Goal: Task Accomplishment & Management: Manage account settings

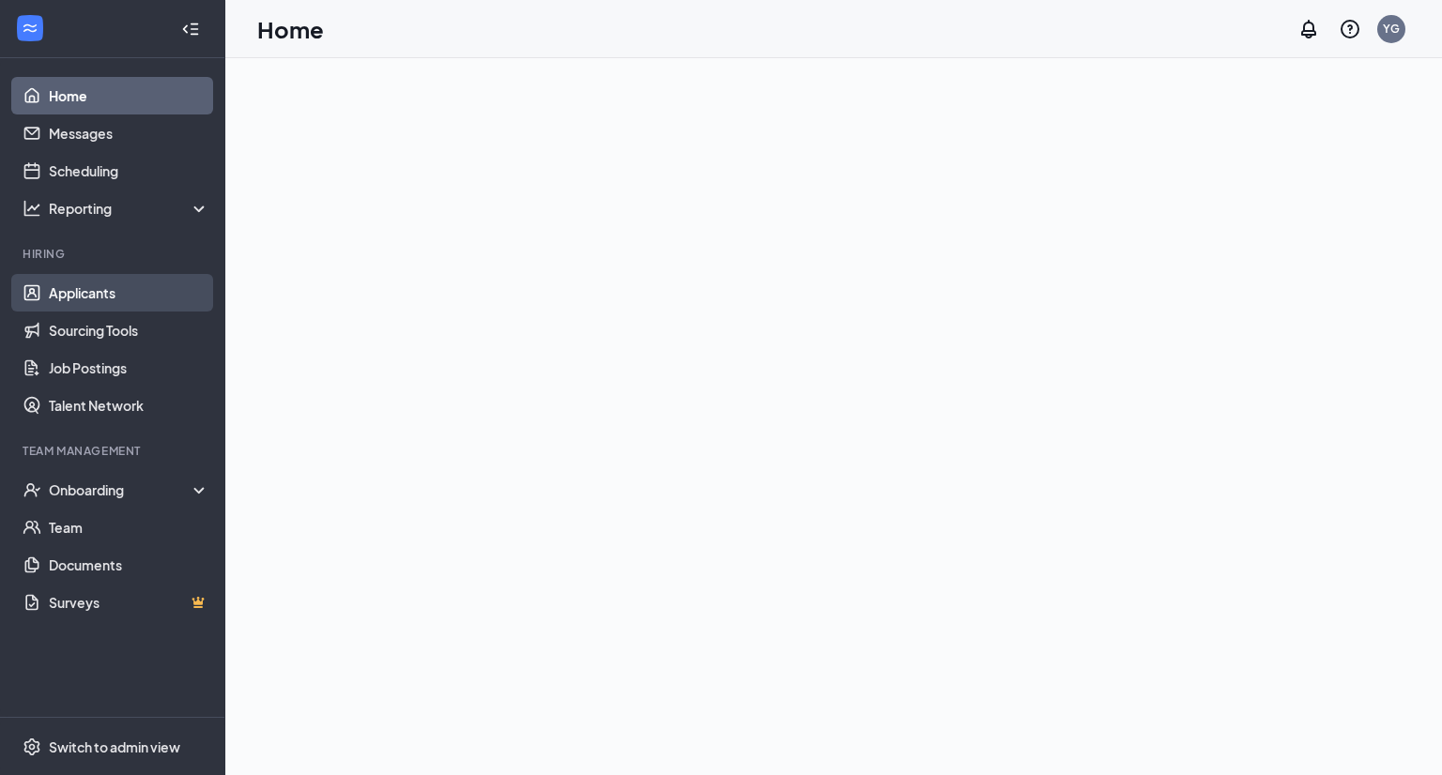
click at [84, 303] on link "Applicants" at bounding box center [129, 293] width 161 height 38
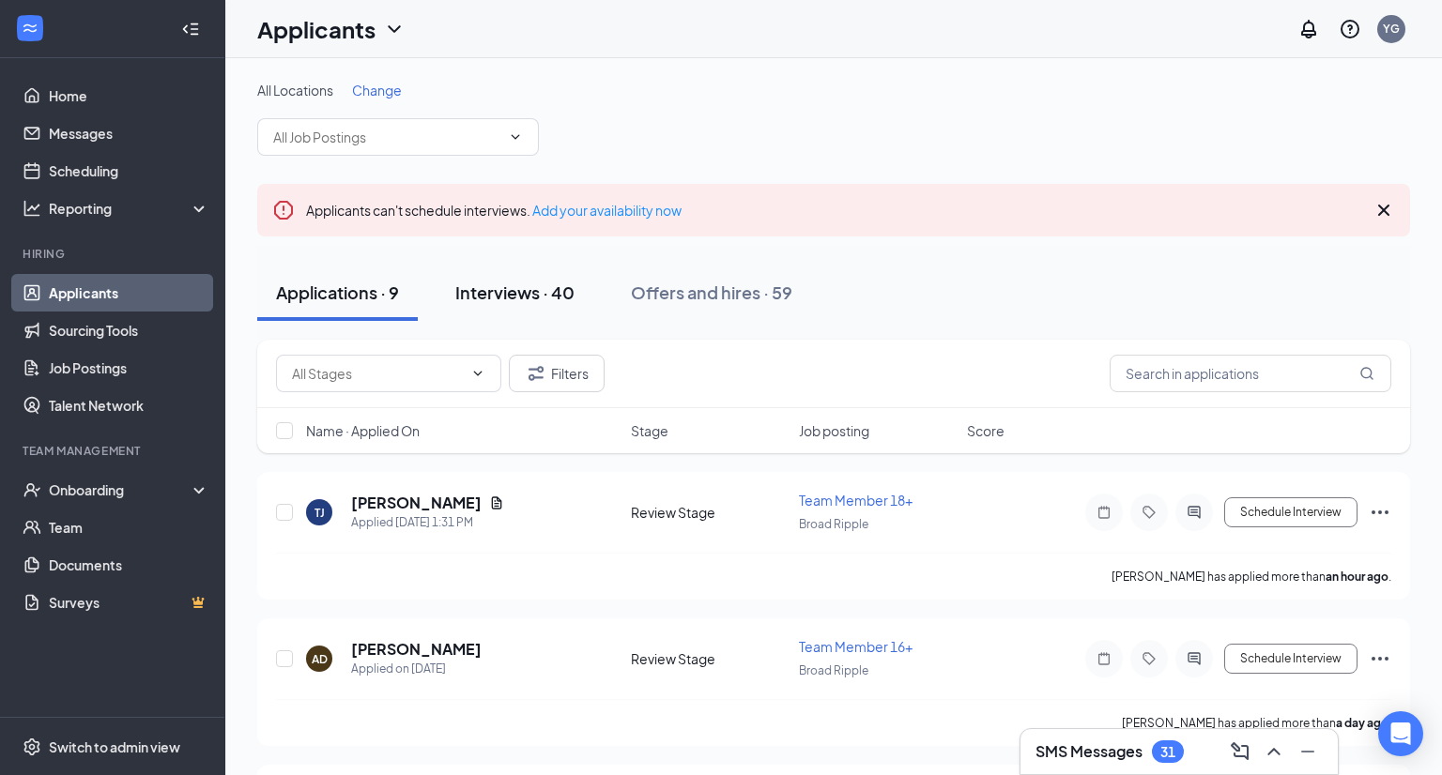
click at [512, 298] on div "Interviews · 40" at bounding box center [514, 292] width 119 height 23
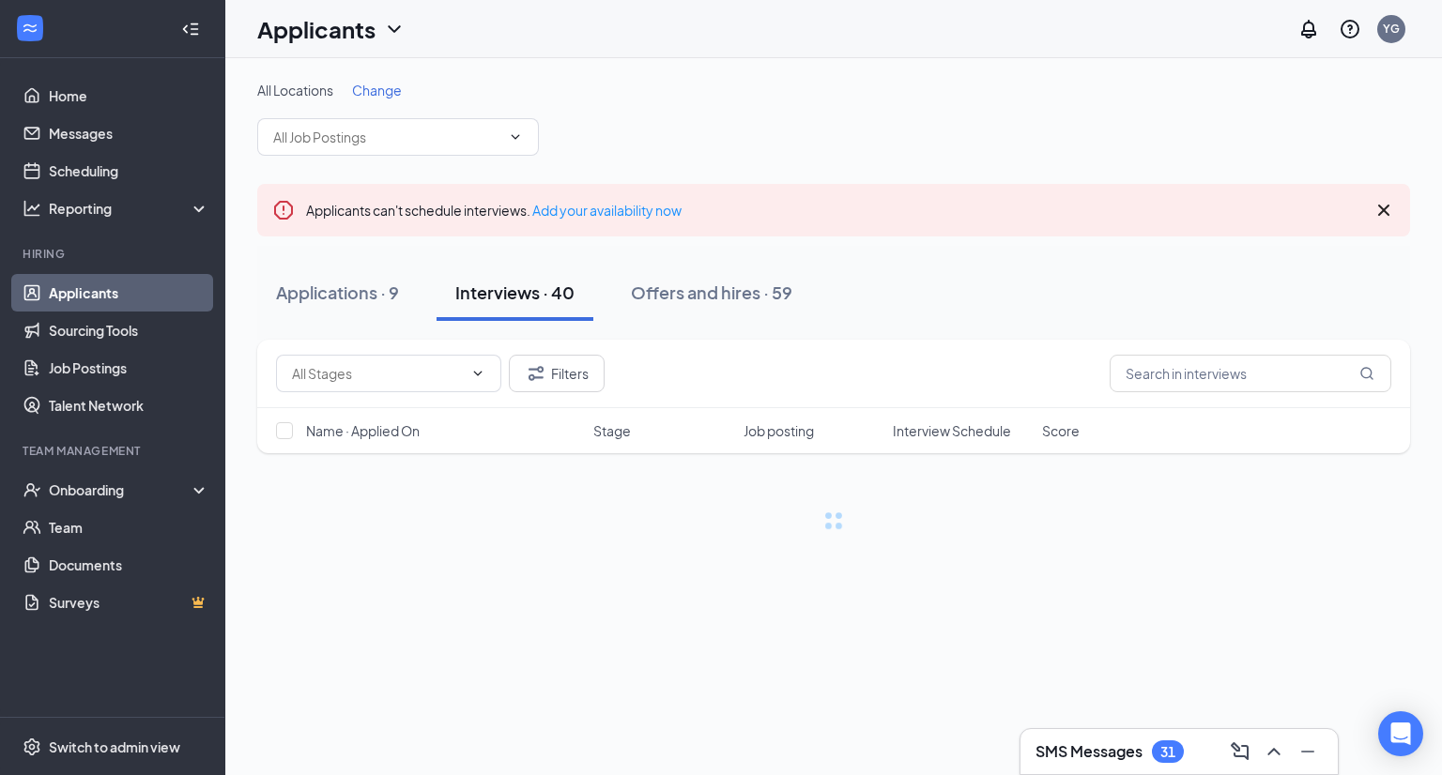
click at [393, 84] on span "Change" at bounding box center [377, 90] width 50 height 17
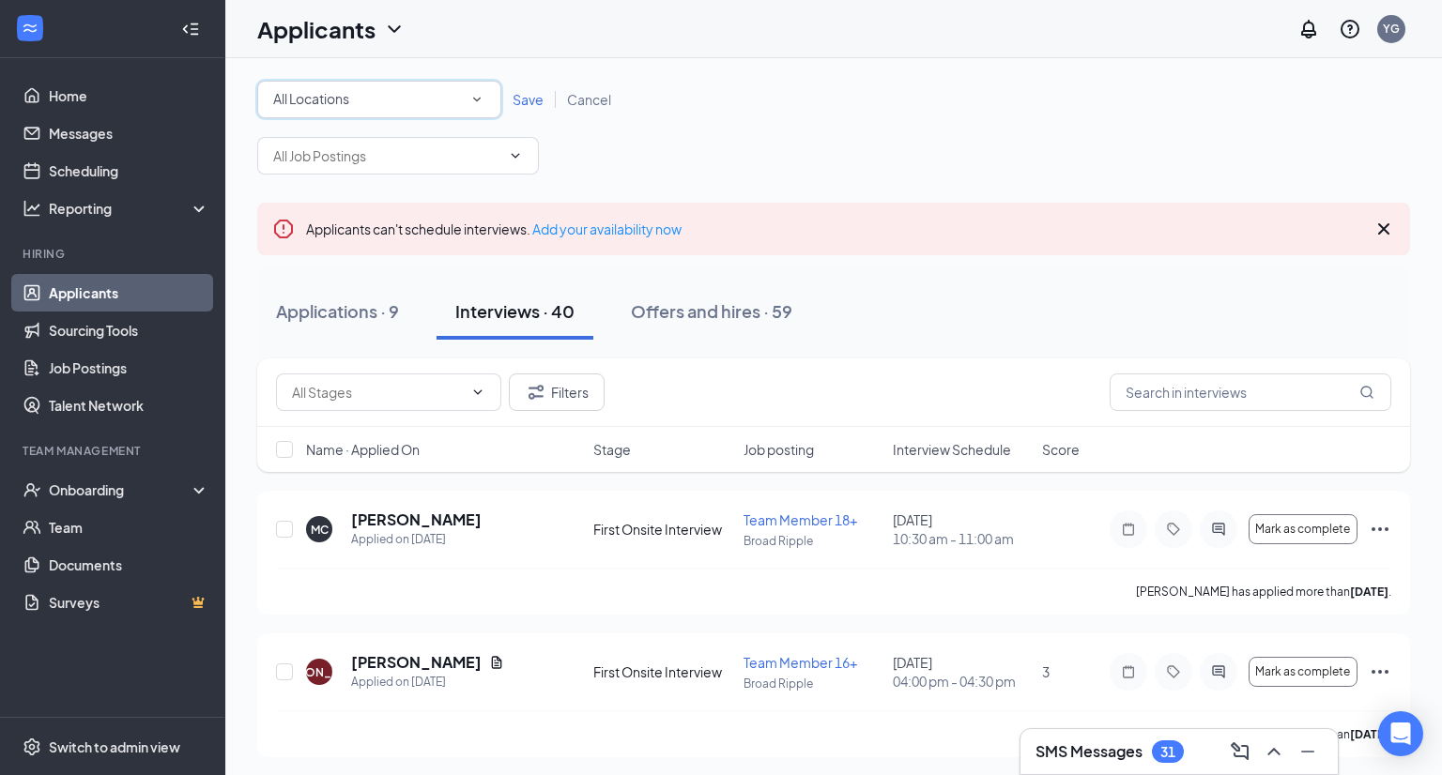
click at [357, 106] on div "All Locations" at bounding box center [379, 99] width 212 height 23
click at [322, 197] on span "Broad Ripple" at bounding box center [312, 197] width 80 height 17
click at [523, 104] on span "Save" at bounding box center [527, 99] width 31 height 17
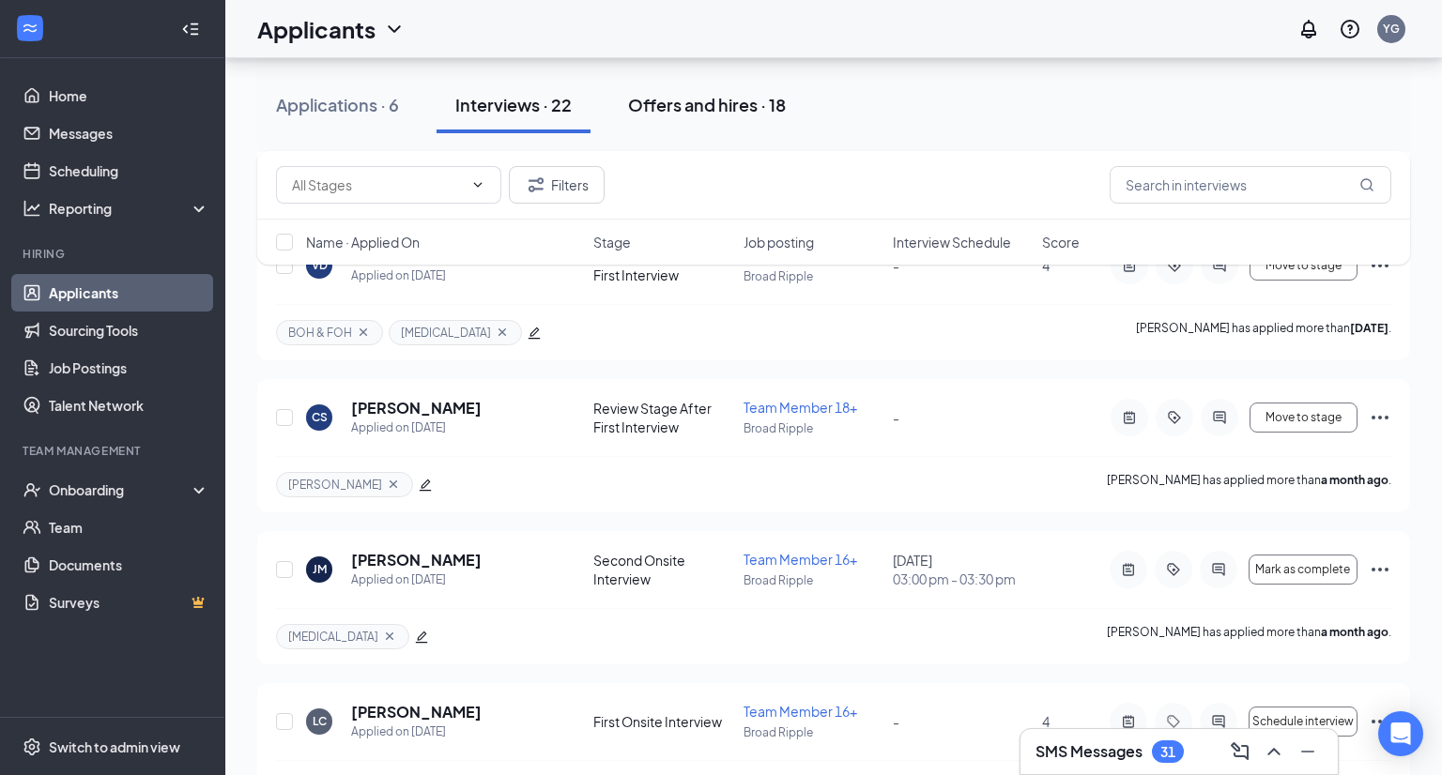
scroll to position [2934, 0]
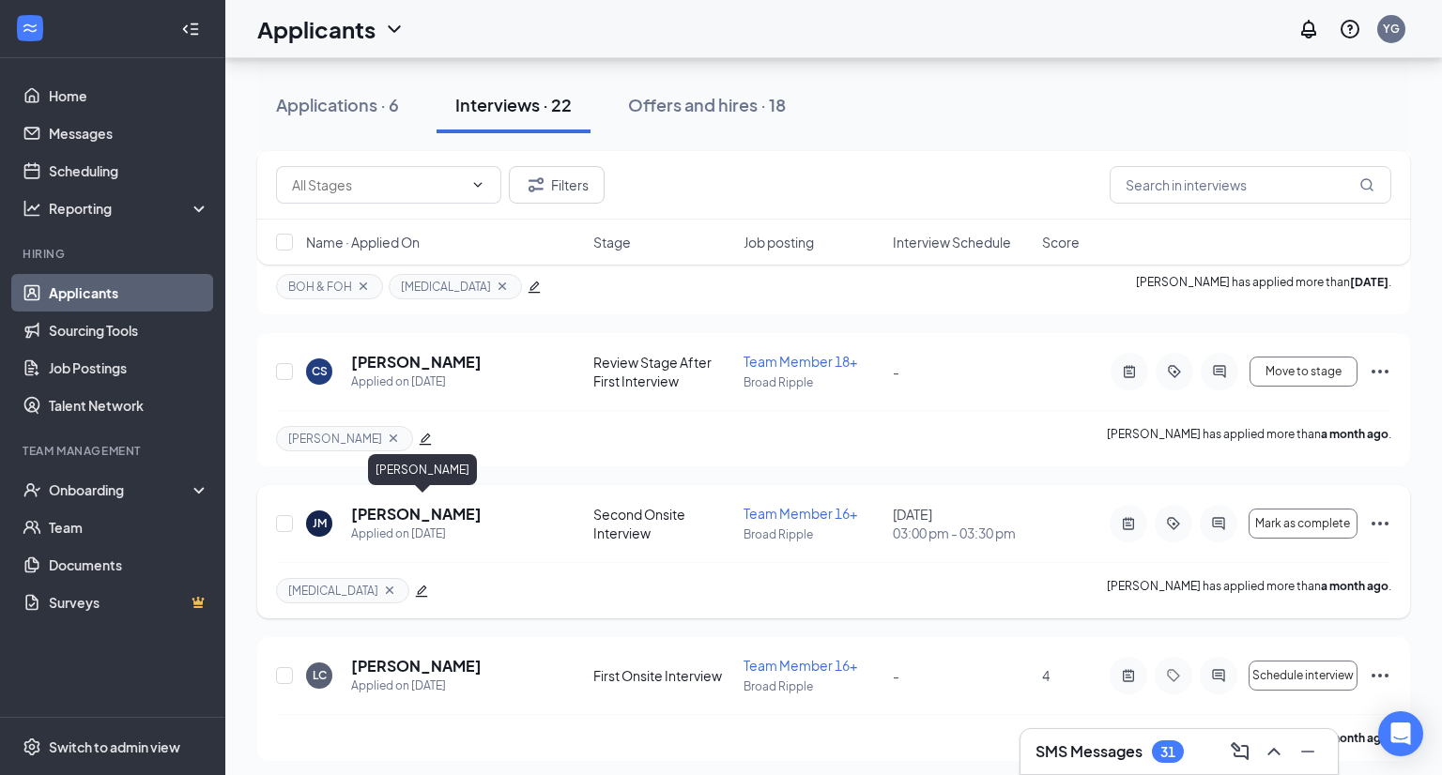
click at [476, 504] on h5 "[PERSON_NAME]" at bounding box center [416, 514] width 130 height 21
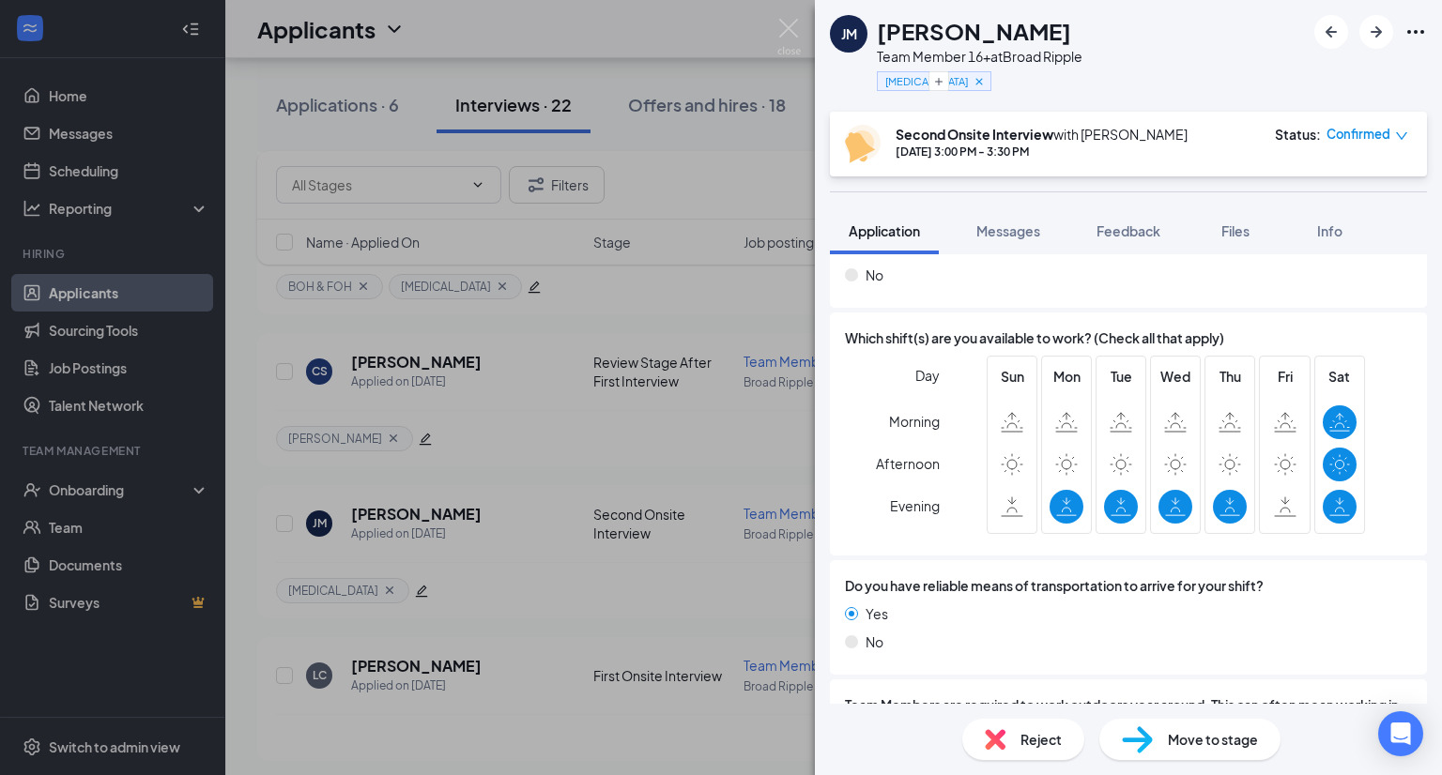
scroll to position [1760, 0]
